Goal: Obtain resource: Download file/media

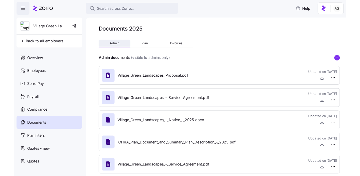
scroll to position [7, 0]
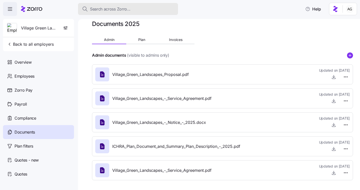
click at [115, 10] on span "Search across Zorro..." at bounding box center [110, 9] width 41 height 6
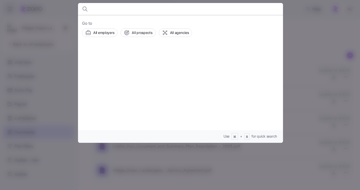
type input "g"
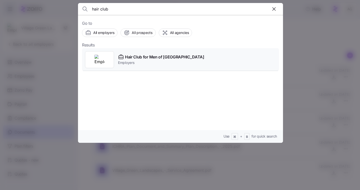
type input "hair club"
click at [139, 57] on span "Hair Club for Men of [GEOGRAPHIC_DATA]" at bounding box center [164, 57] width 79 height 6
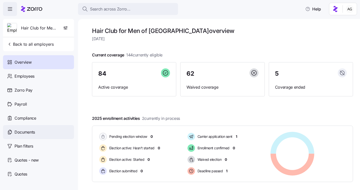
click at [34, 134] on span "Documents" at bounding box center [25, 132] width 21 height 6
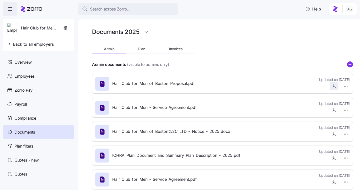
click at [333, 84] on icon "button" at bounding box center [333, 86] width 5 height 5
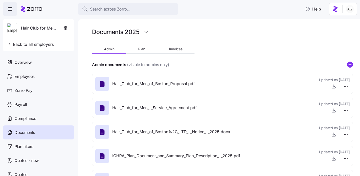
scroll to position [24, 0]
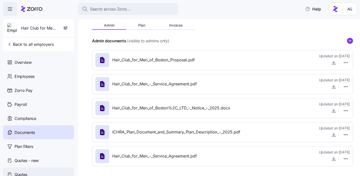
click at [32, 172] on div "Quotes" at bounding box center [38, 174] width 71 height 14
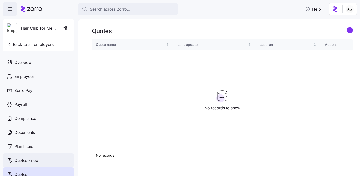
click at [41, 158] on div "Quotes - new" at bounding box center [38, 160] width 71 height 14
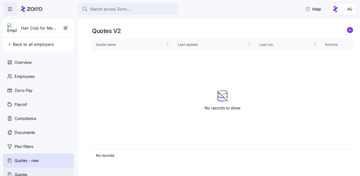
click at [31, 171] on div "Quotes" at bounding box center [38, 174] width 71 height 14
